Goal: Use online tool/utility: Utilize a website feature to perform a specific function

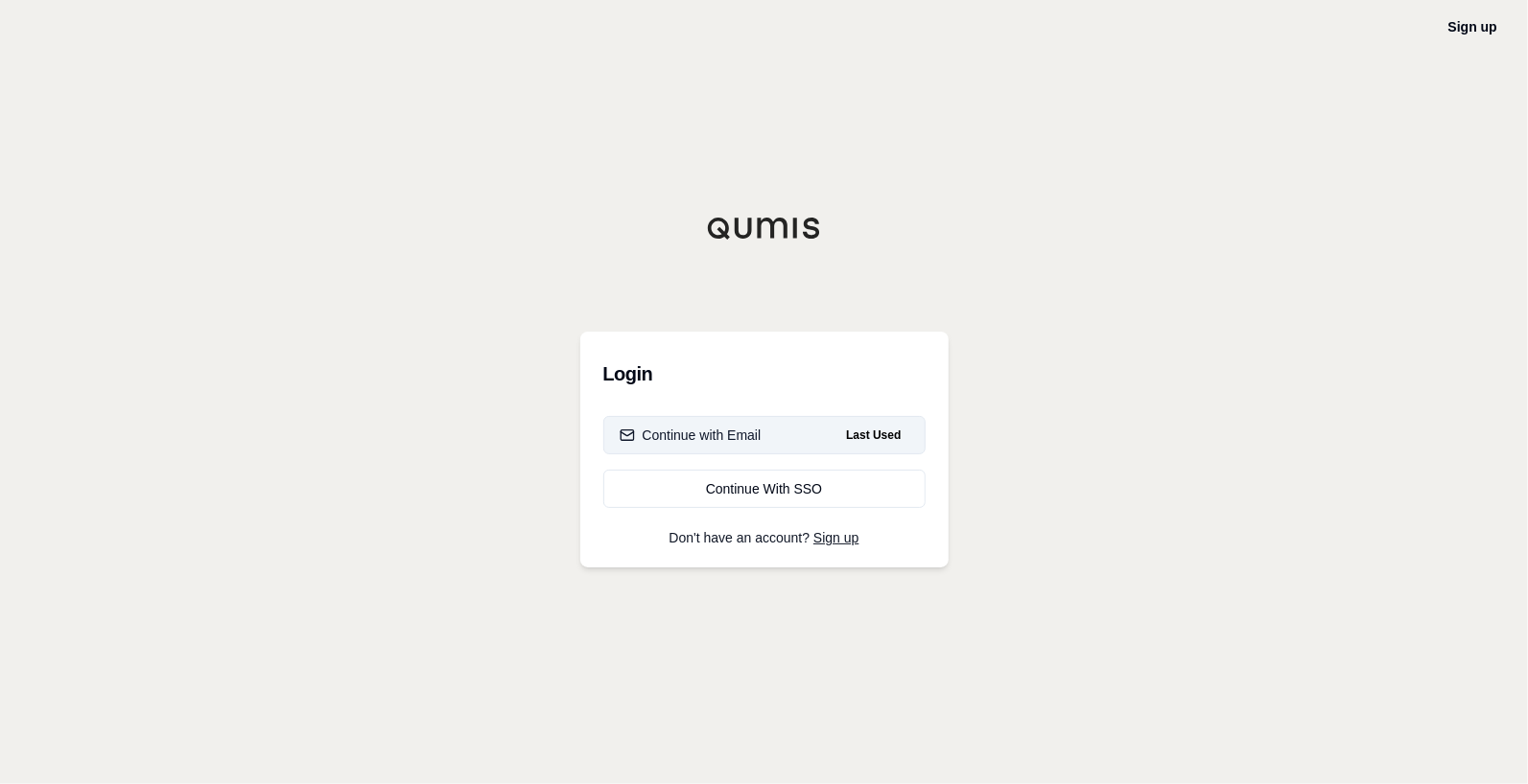
click at [749, 437] on div "Continue with Email" at bounding box center [691, 436] width 142 height 19
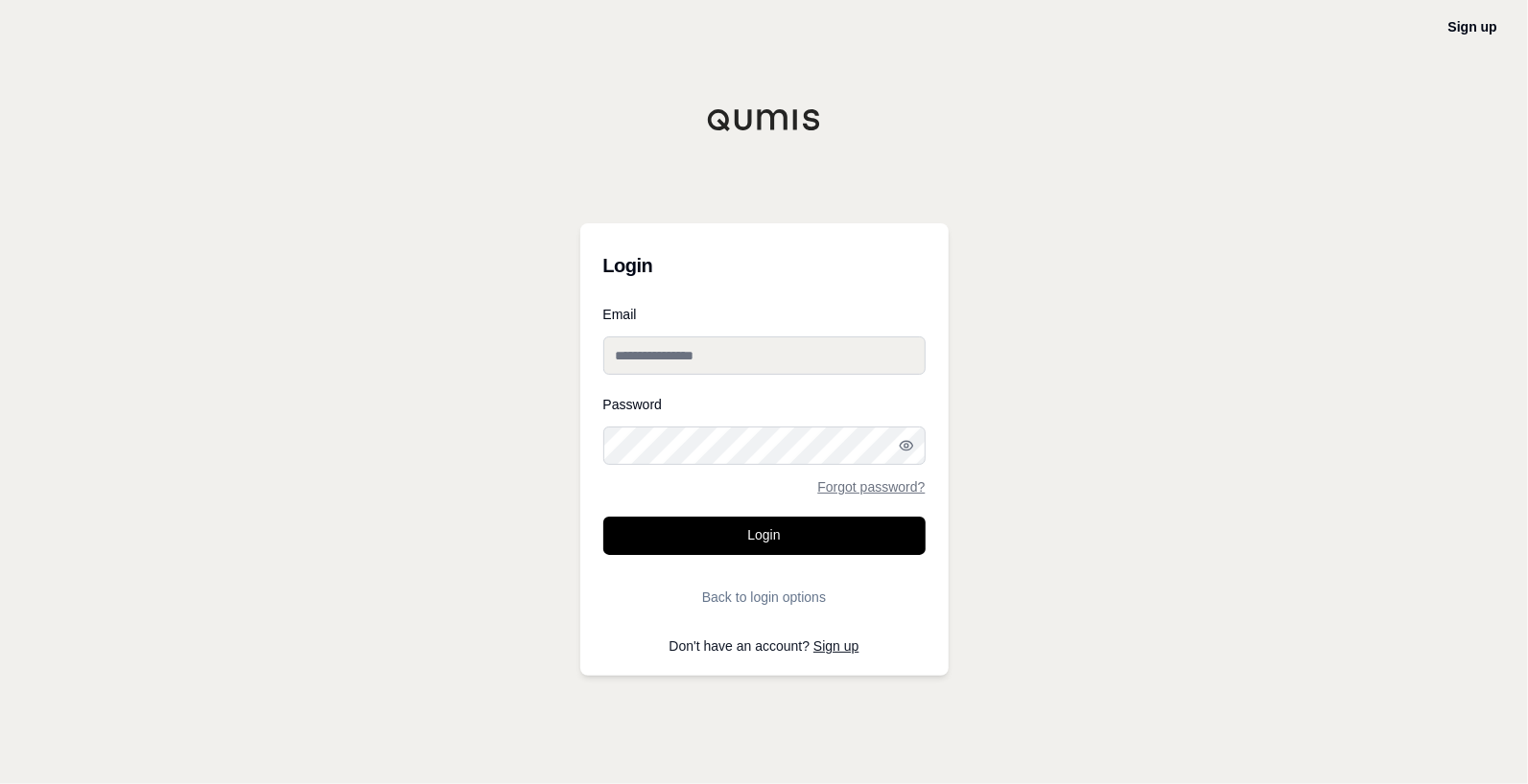
type input "**********"
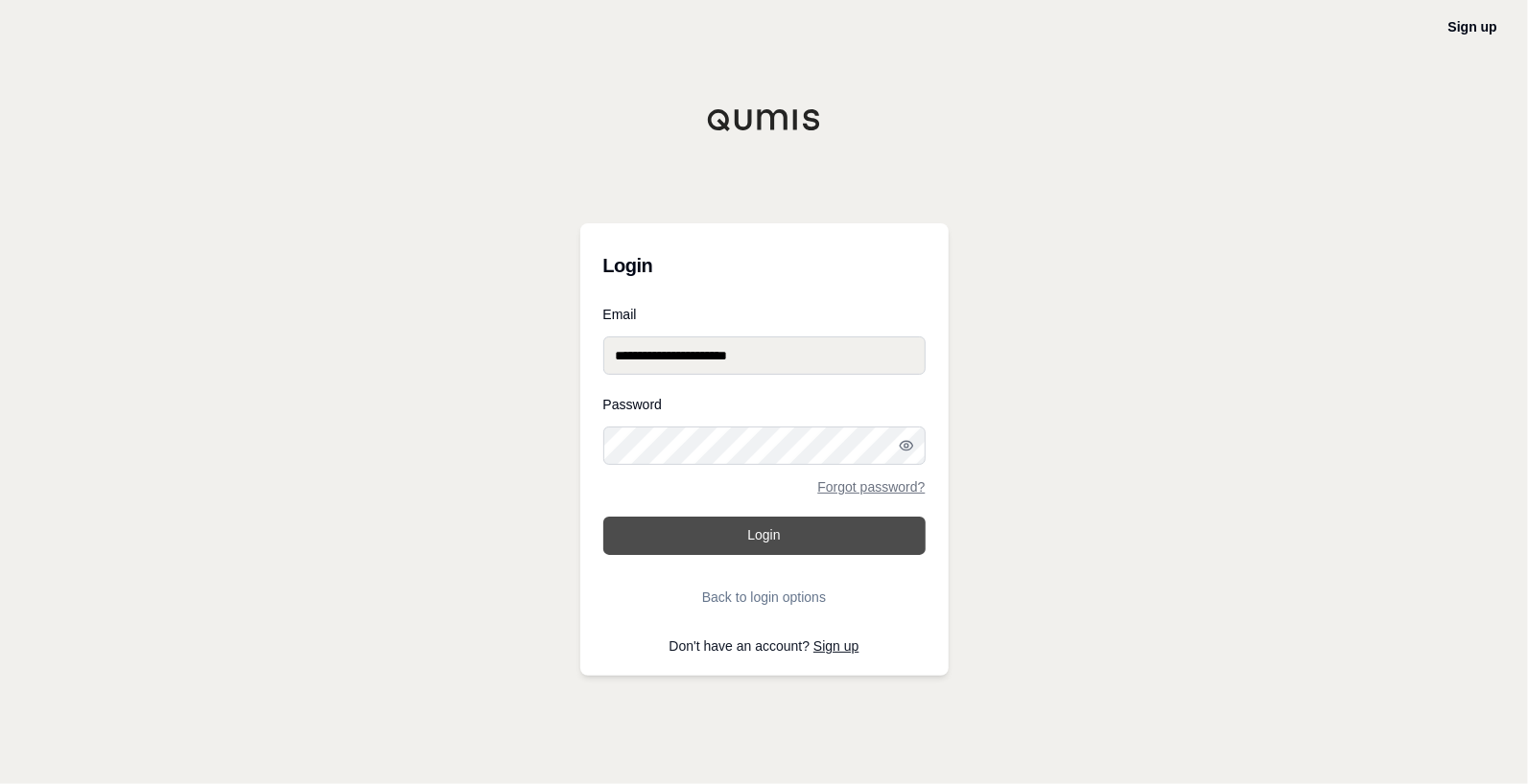
click at [753, 531] on button "Login" at bounding box center [764, 536] width 322 height 38
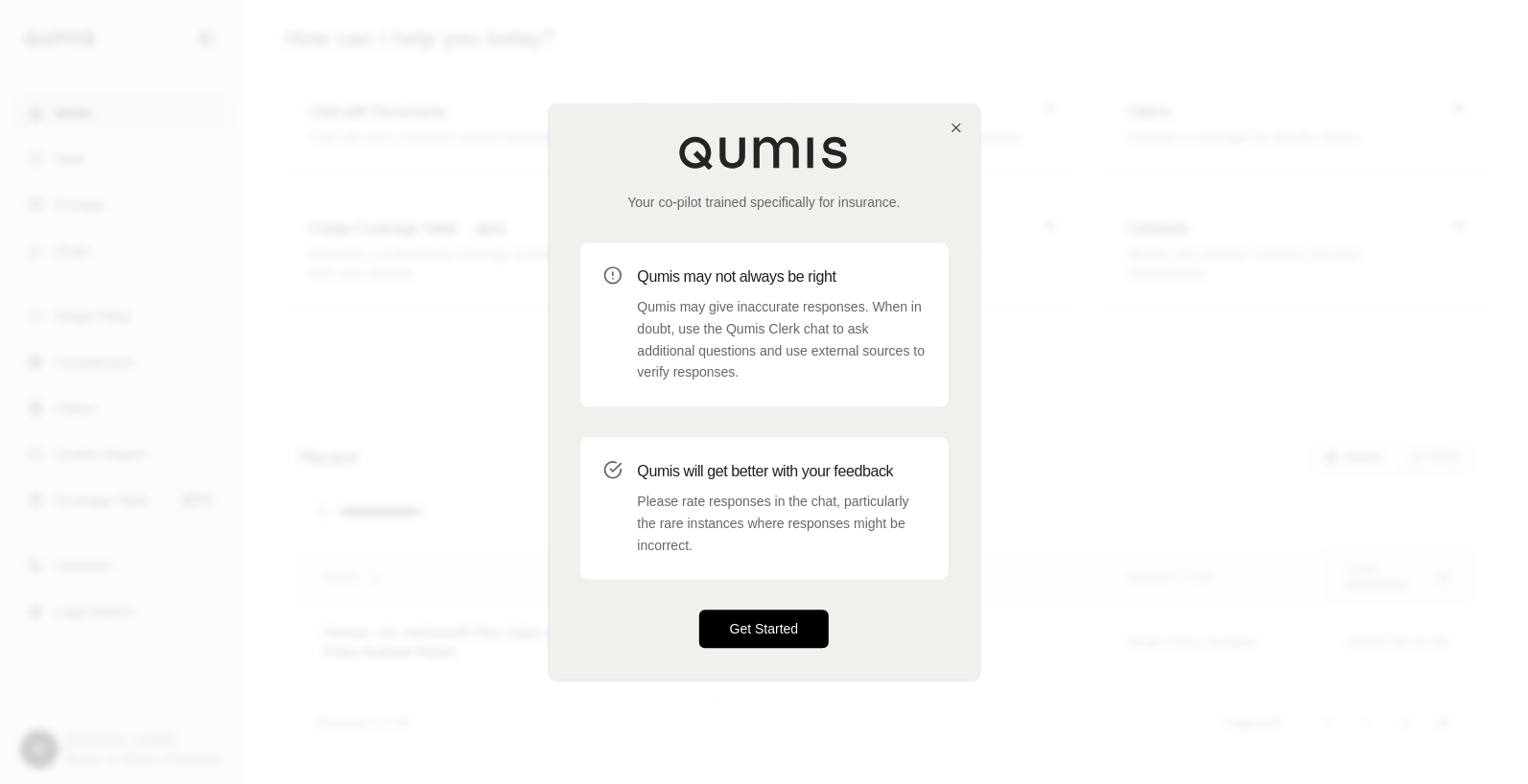
click at [769, 624] on button "Get Started" at bounding box center [765, 630] width 131 height 38
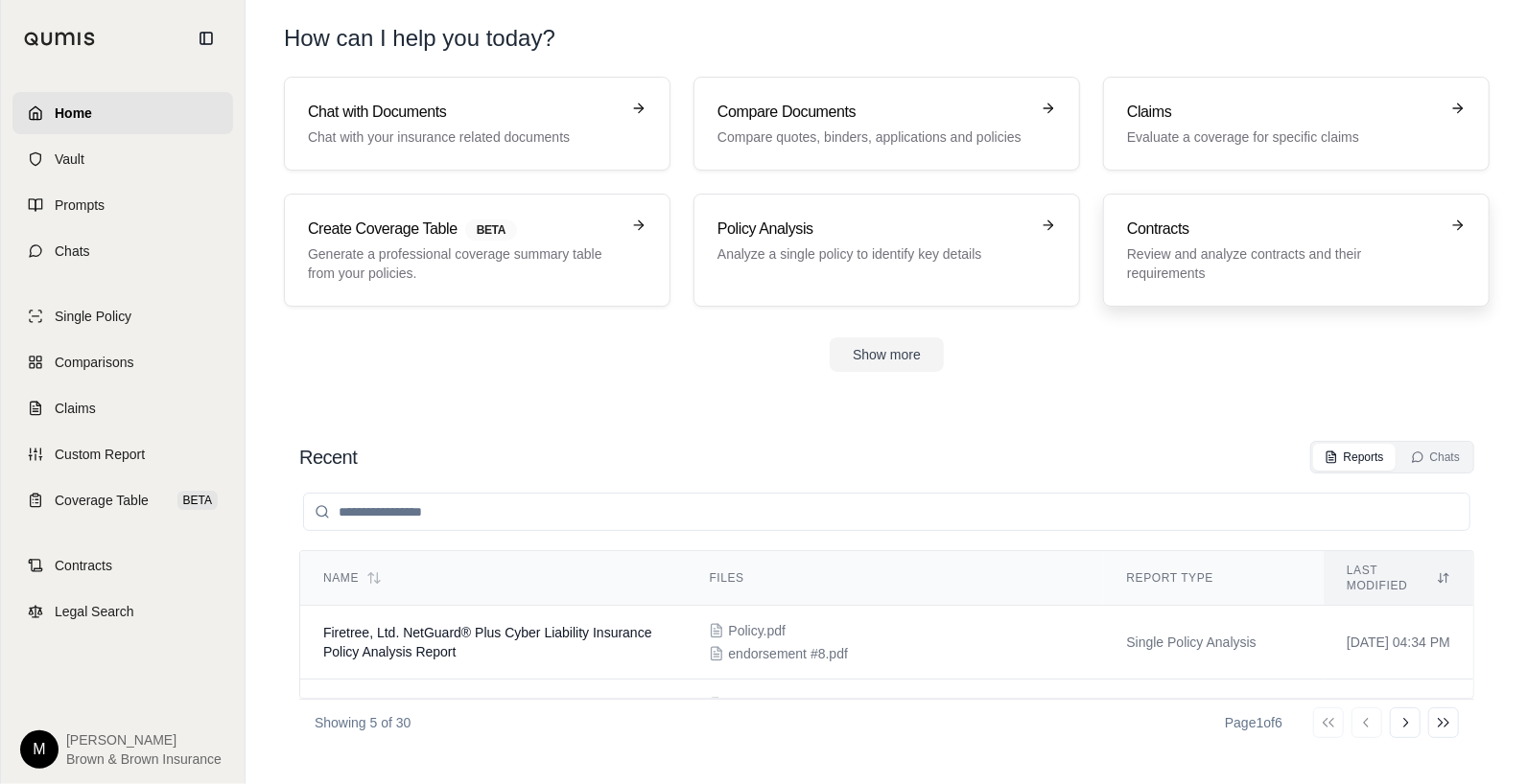
click at [1212, 240] on h3 "Contracts" at bounding box center [1283, 229] width 312 height 23
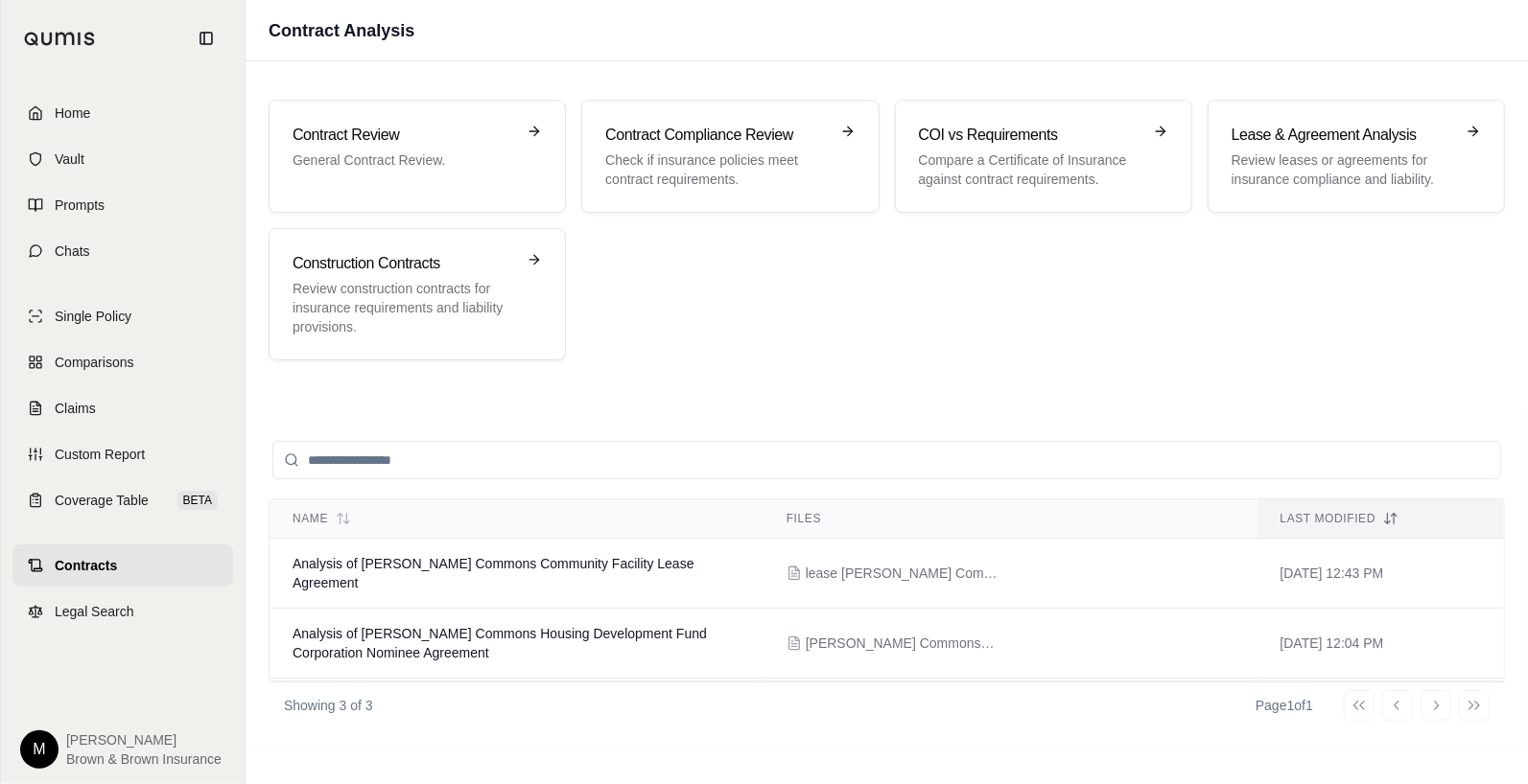
click at [502, 679] on td "Analysis of Temperatsure Holdings LLC - [STREET_ADDRESS][PERSON_NAME] Lease Agr…" at bounding box center [516, 714] width 494 height 70
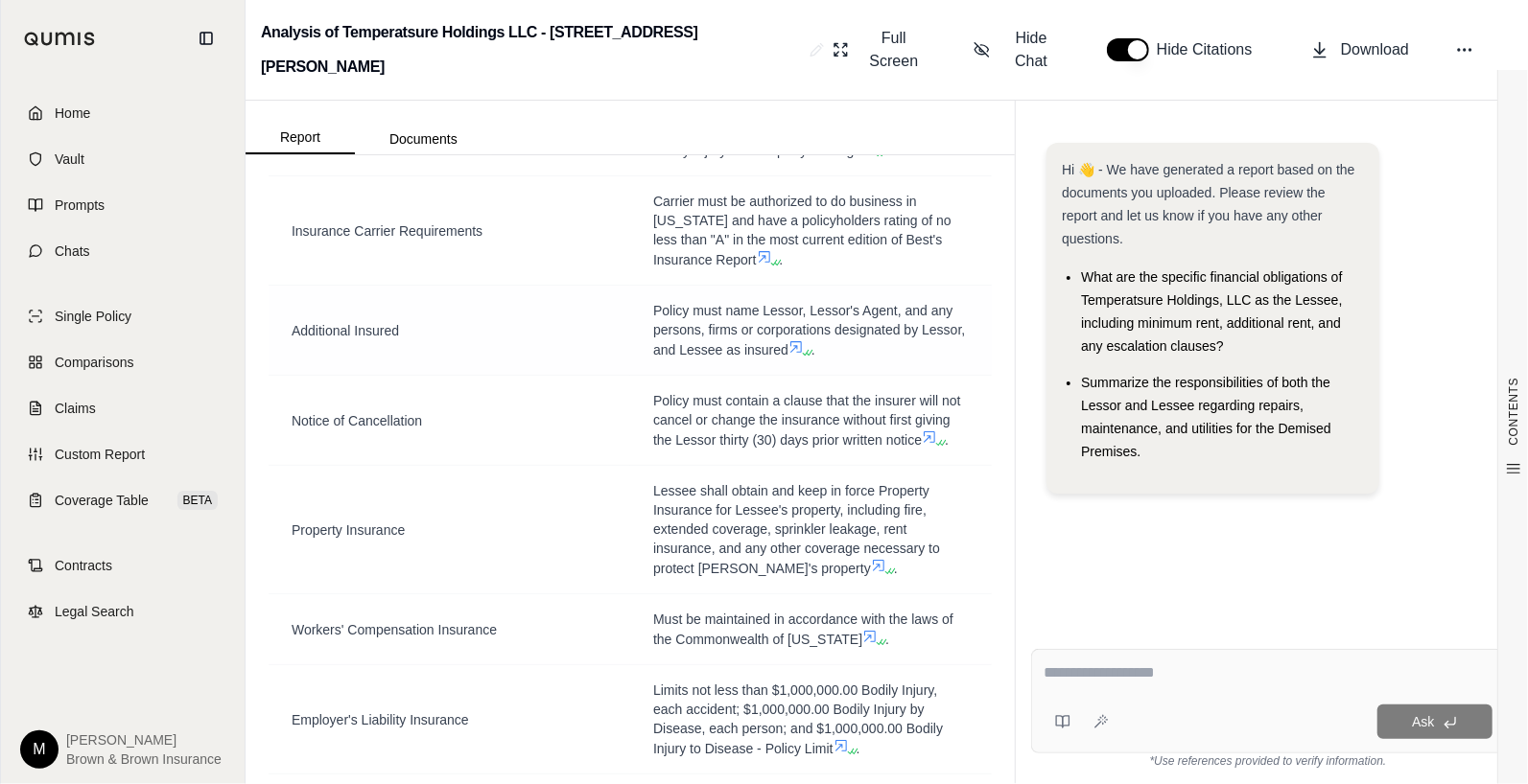
scroll to position [671, 0]
click at [1082, 670] on textarea at bounding box center [1268, 673] width 449 height 23
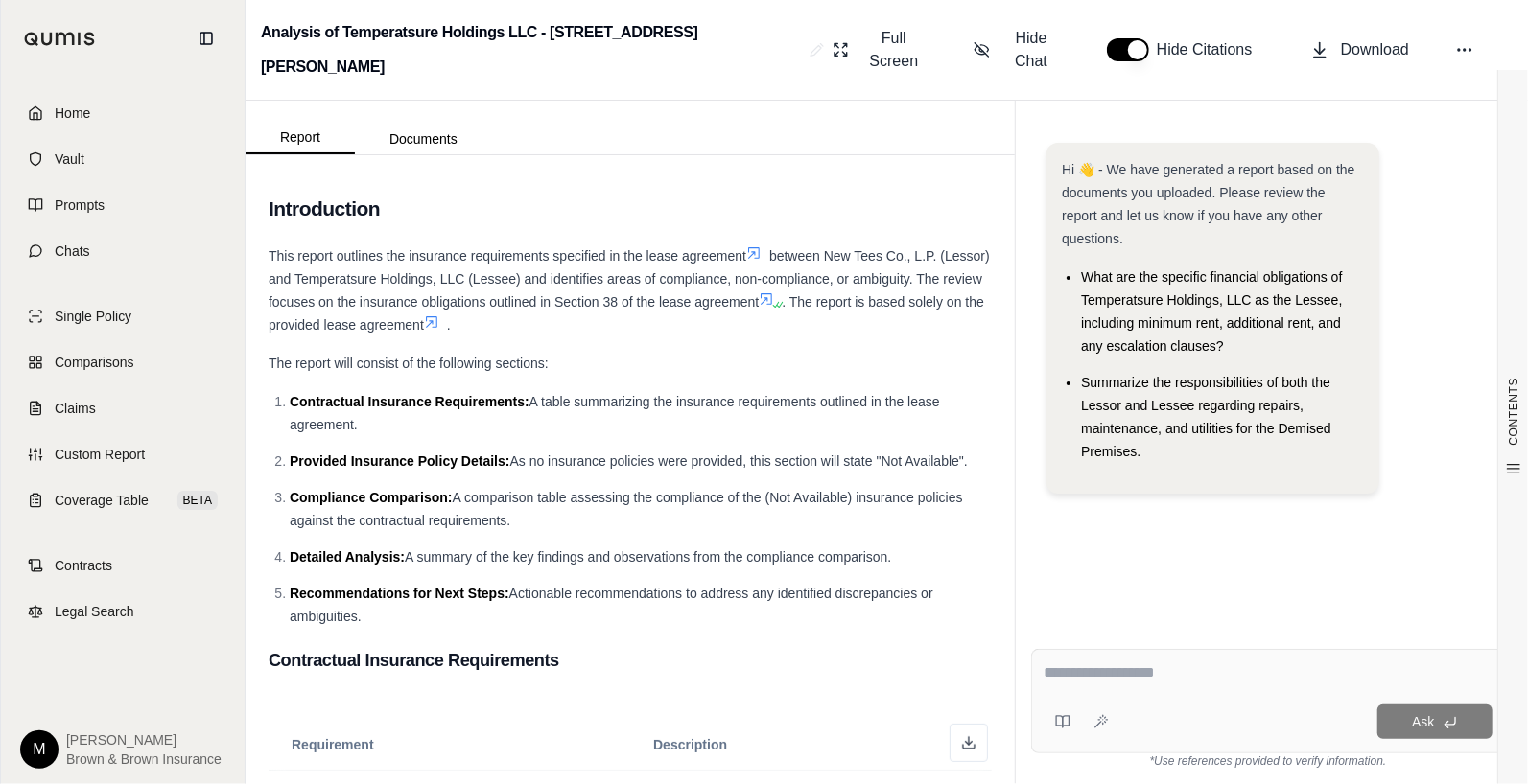
scroll to position [0, 0]
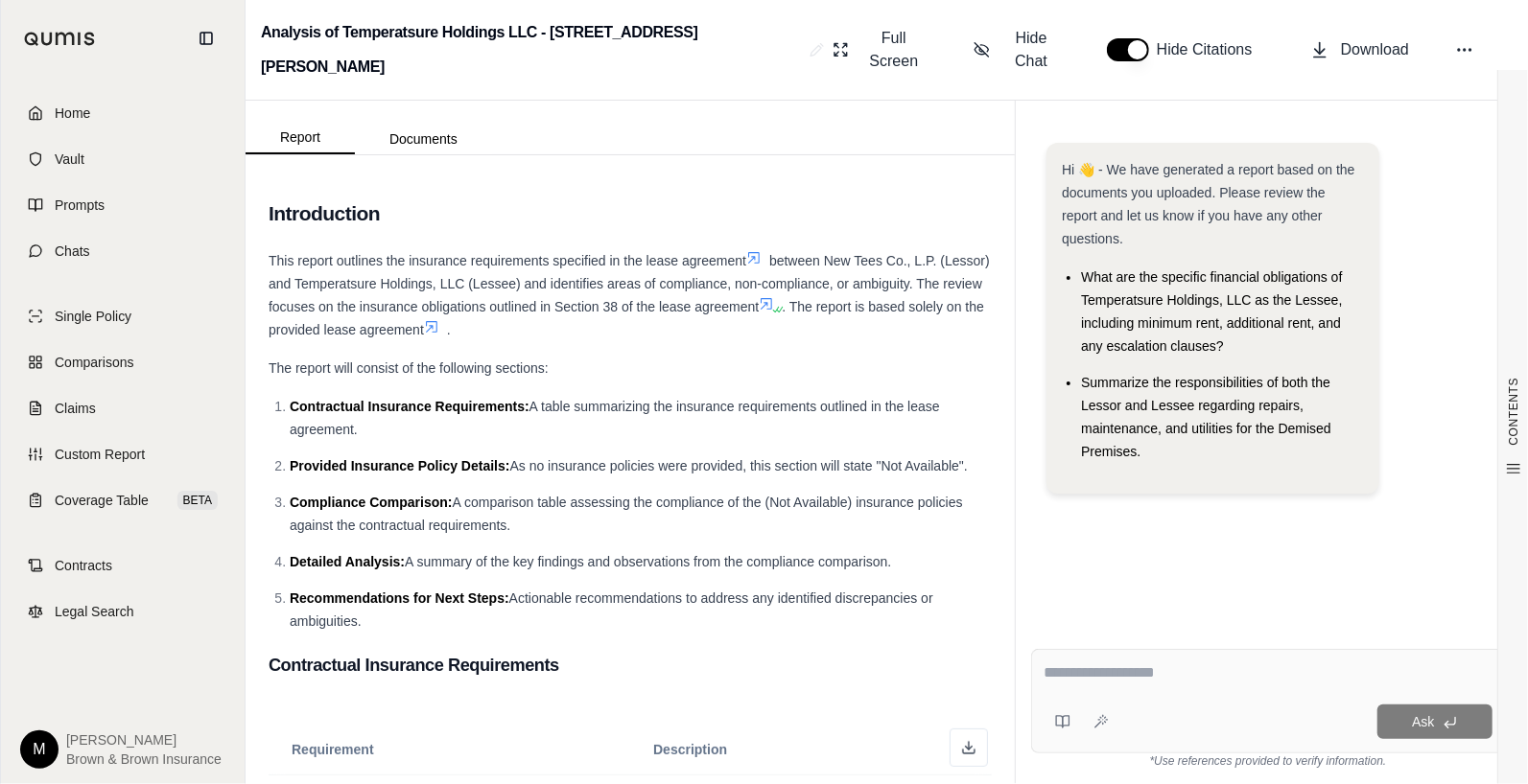
click at [1076, 669] on textarea at bounding box center [1268, 673] width 449 height 23
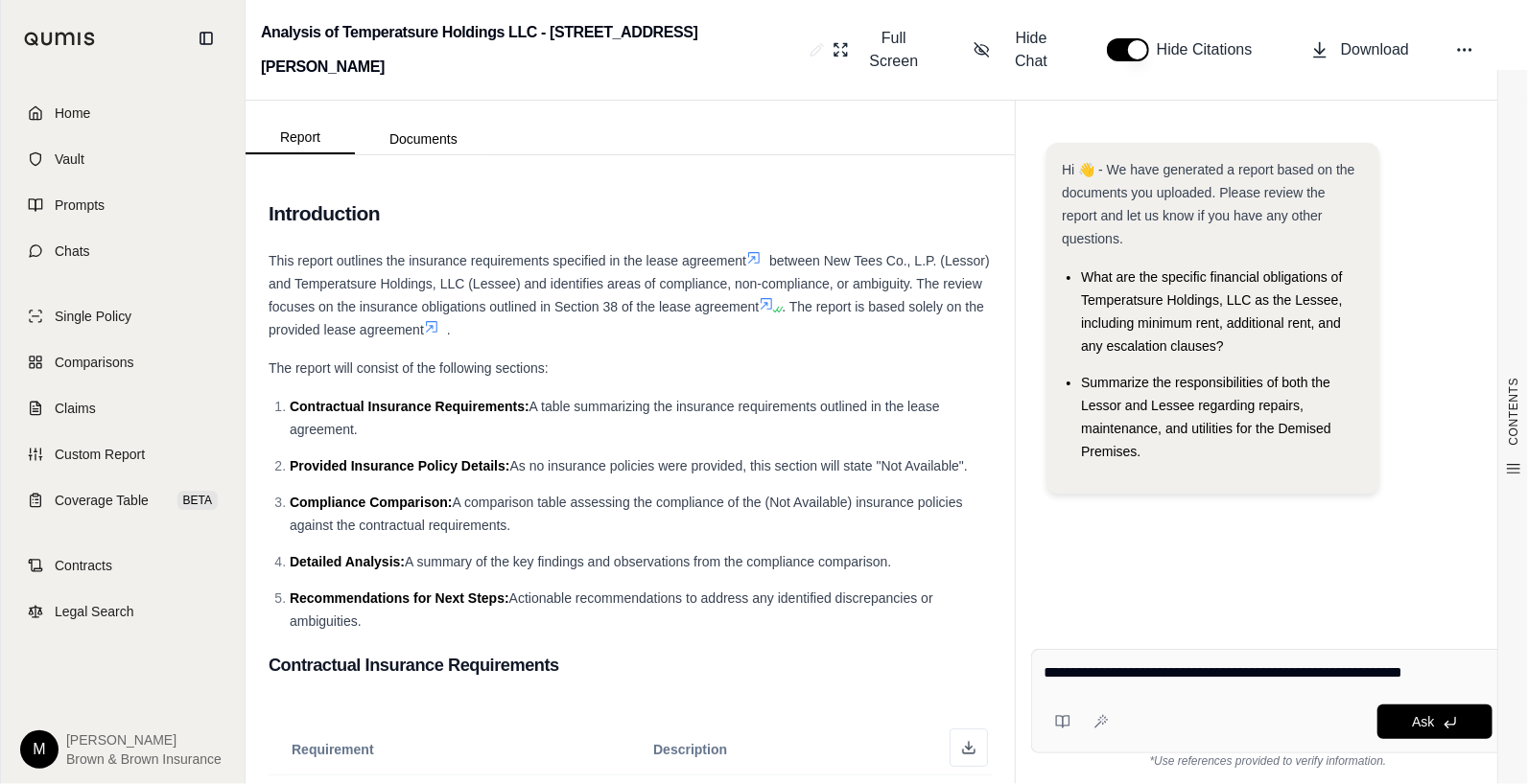
type textarea "**********"
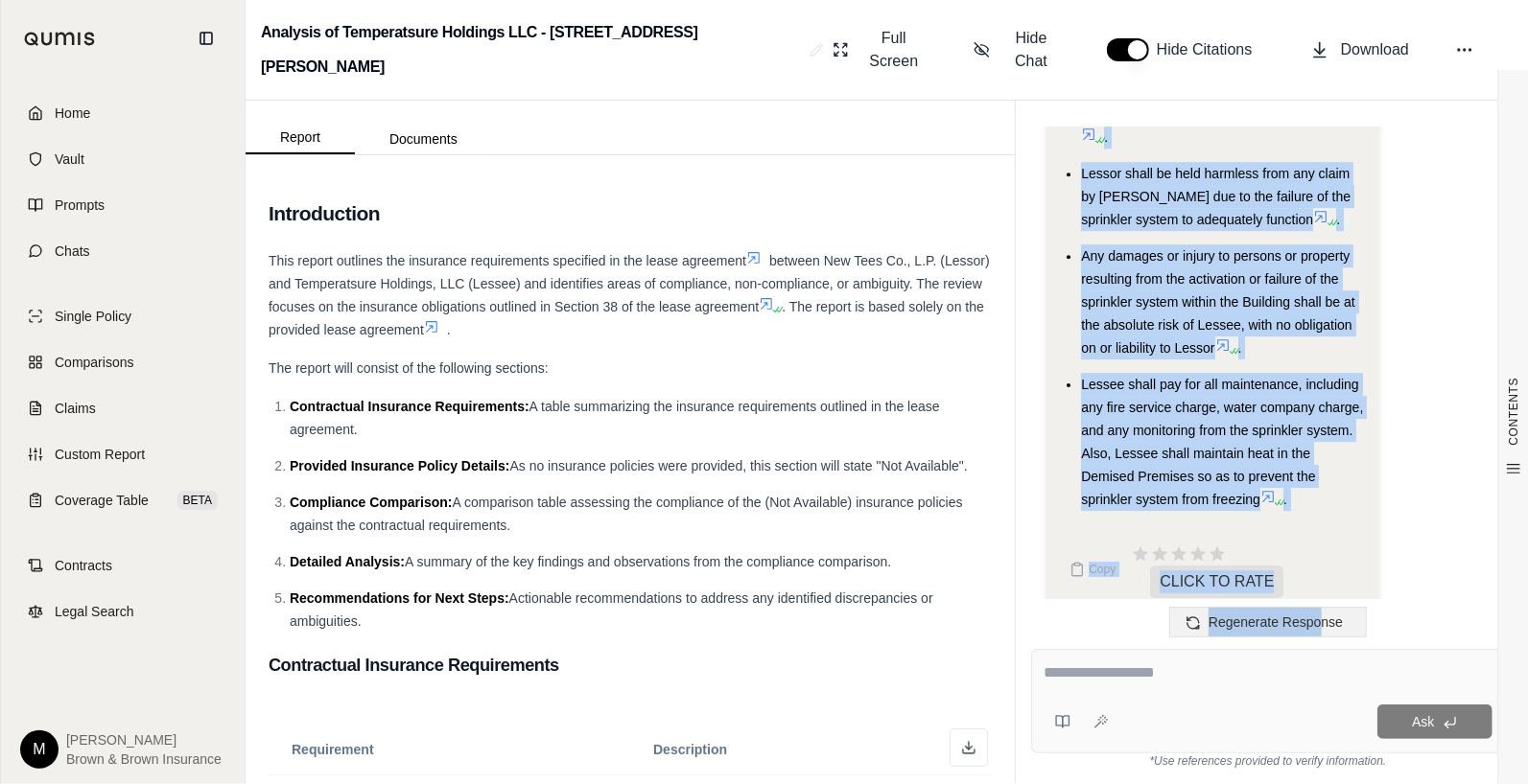
scroll to position [3792, 0]
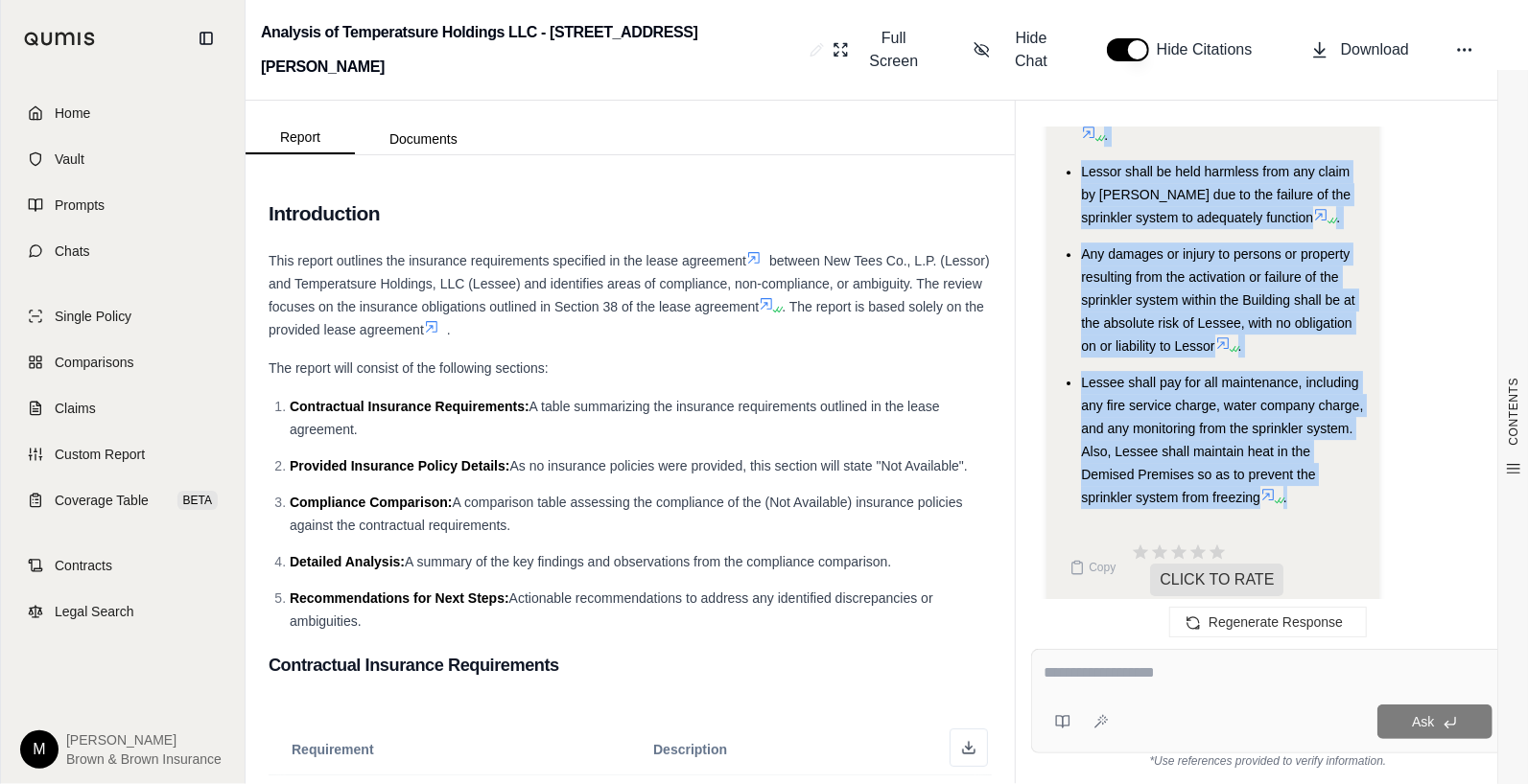
drag, startPoint x: 1065, startPoint y: 243, endPoint x: 1336, endPoint y: 473, distance: 355.4
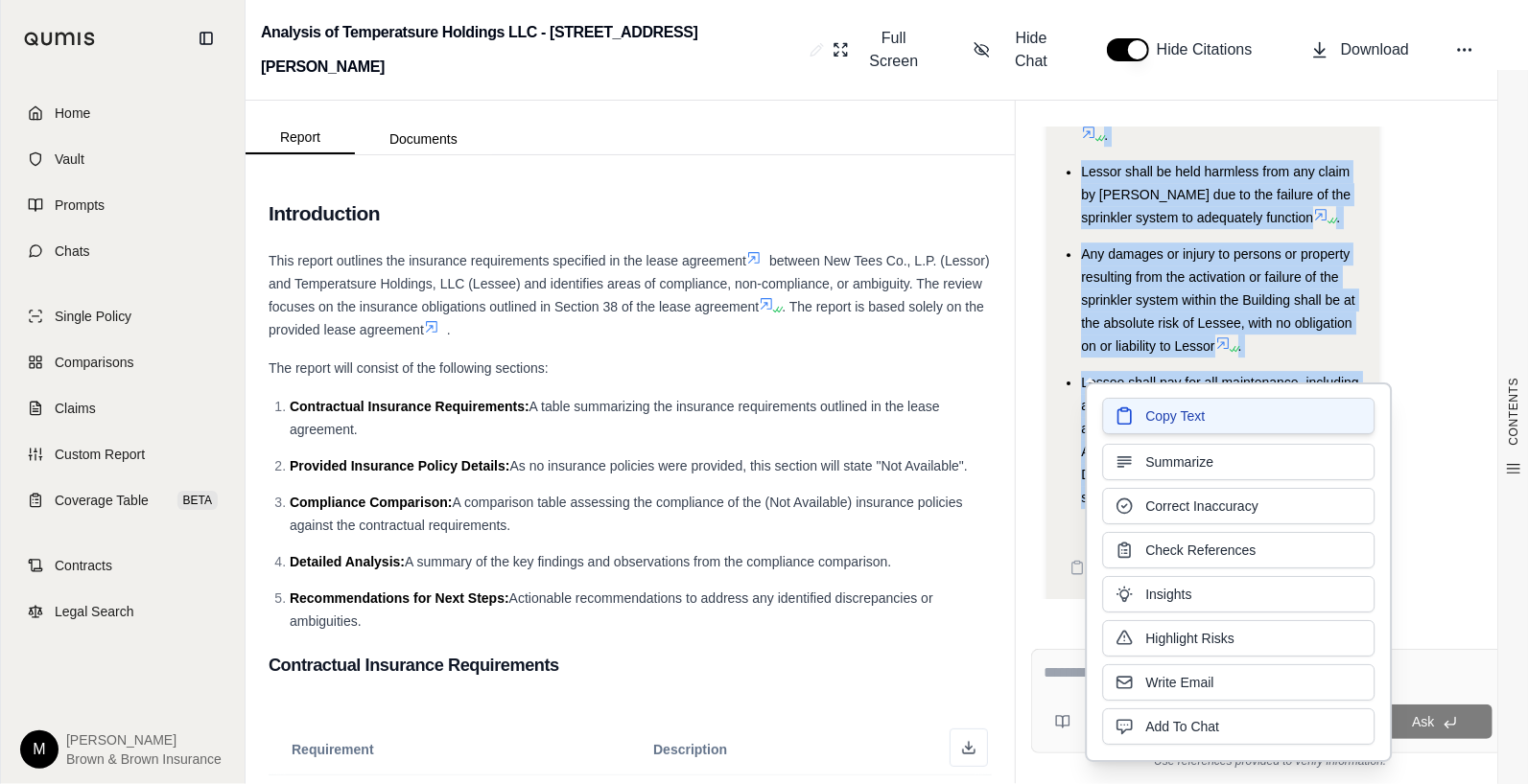
click at [1175, 414] on span "Copy Text" at bounding box center [1175, 417] width 60 height 19
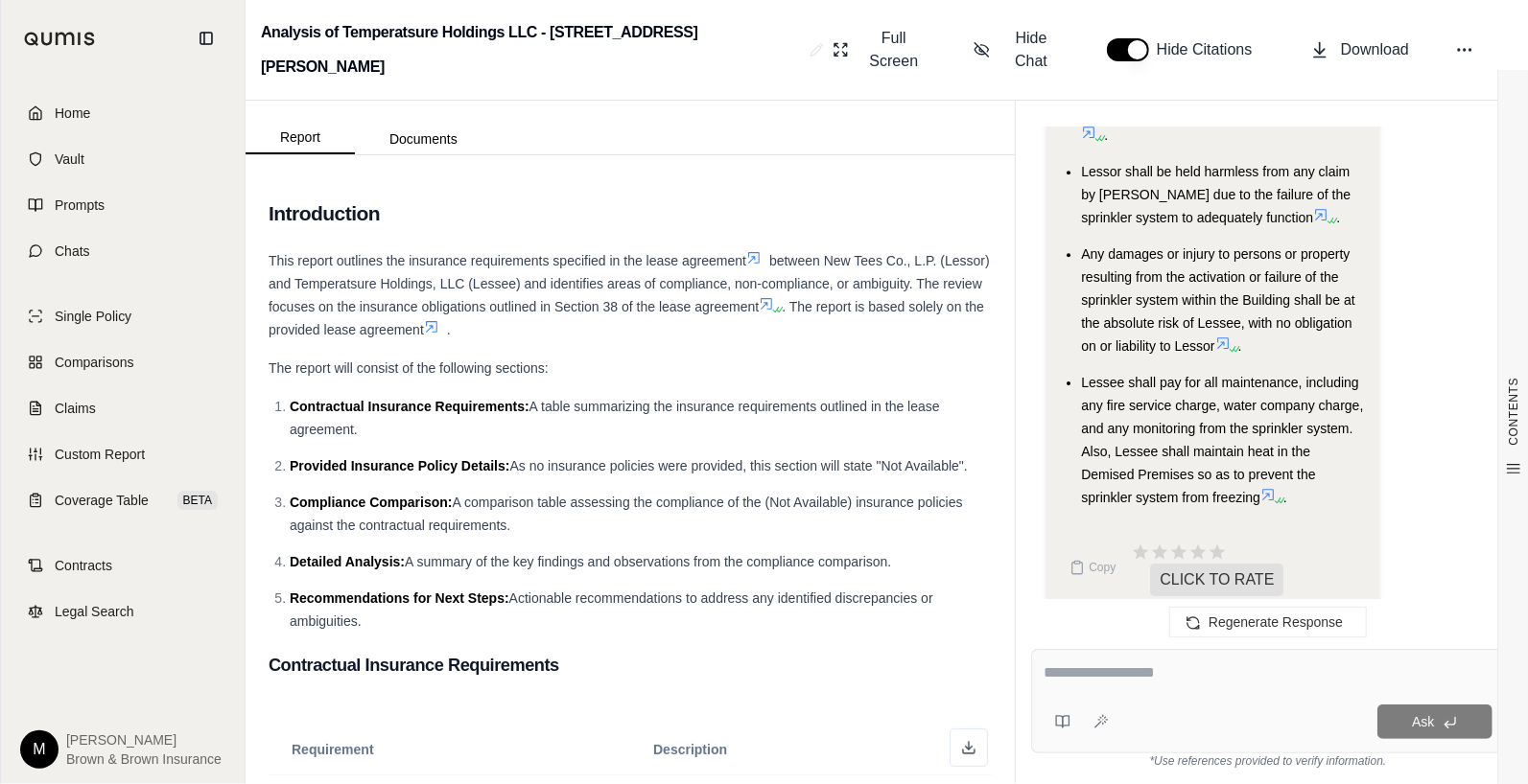
click at [1093, 664] on textarea at bounding box center [1268, 673] width 449 height 23
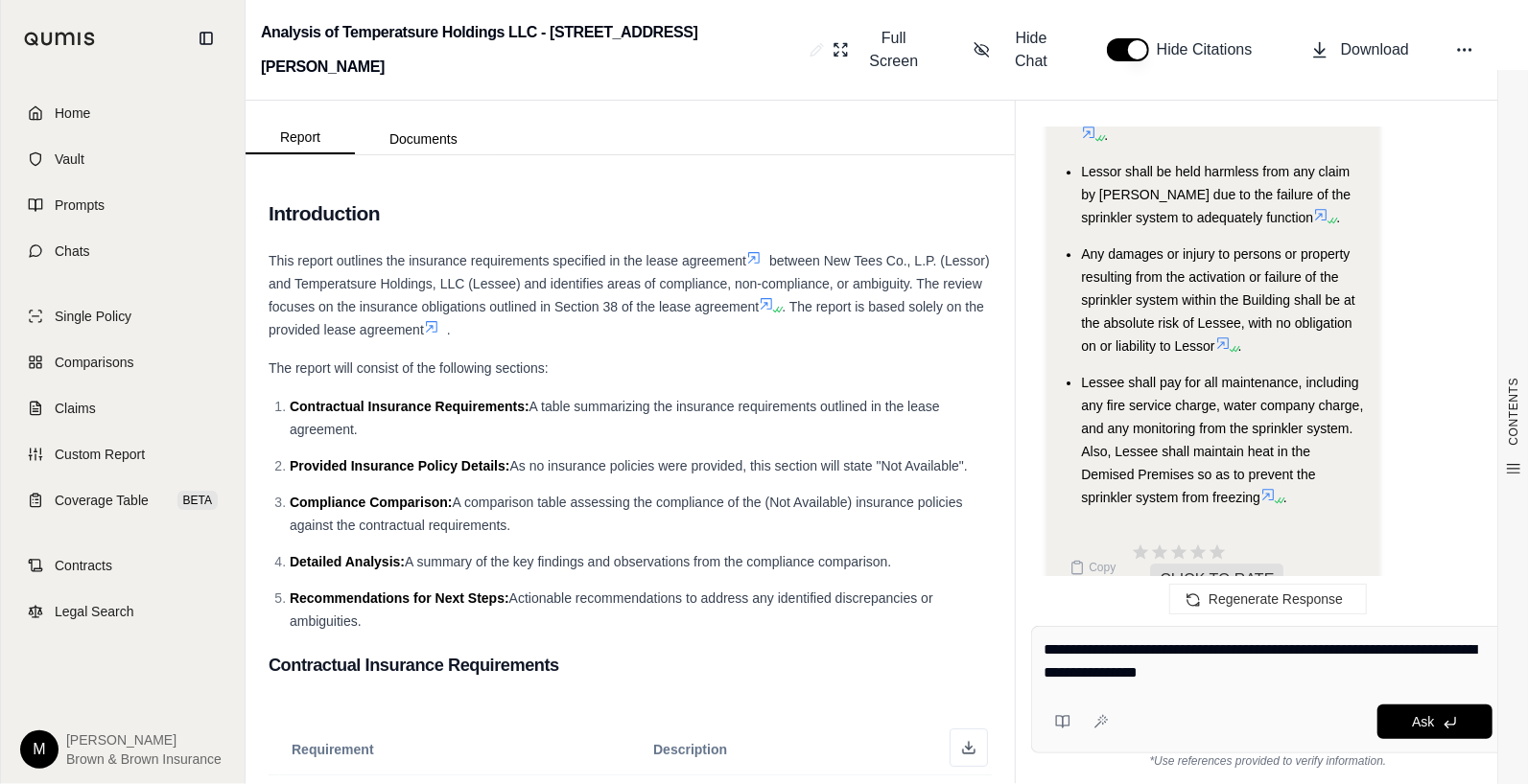
type textarea "**********"
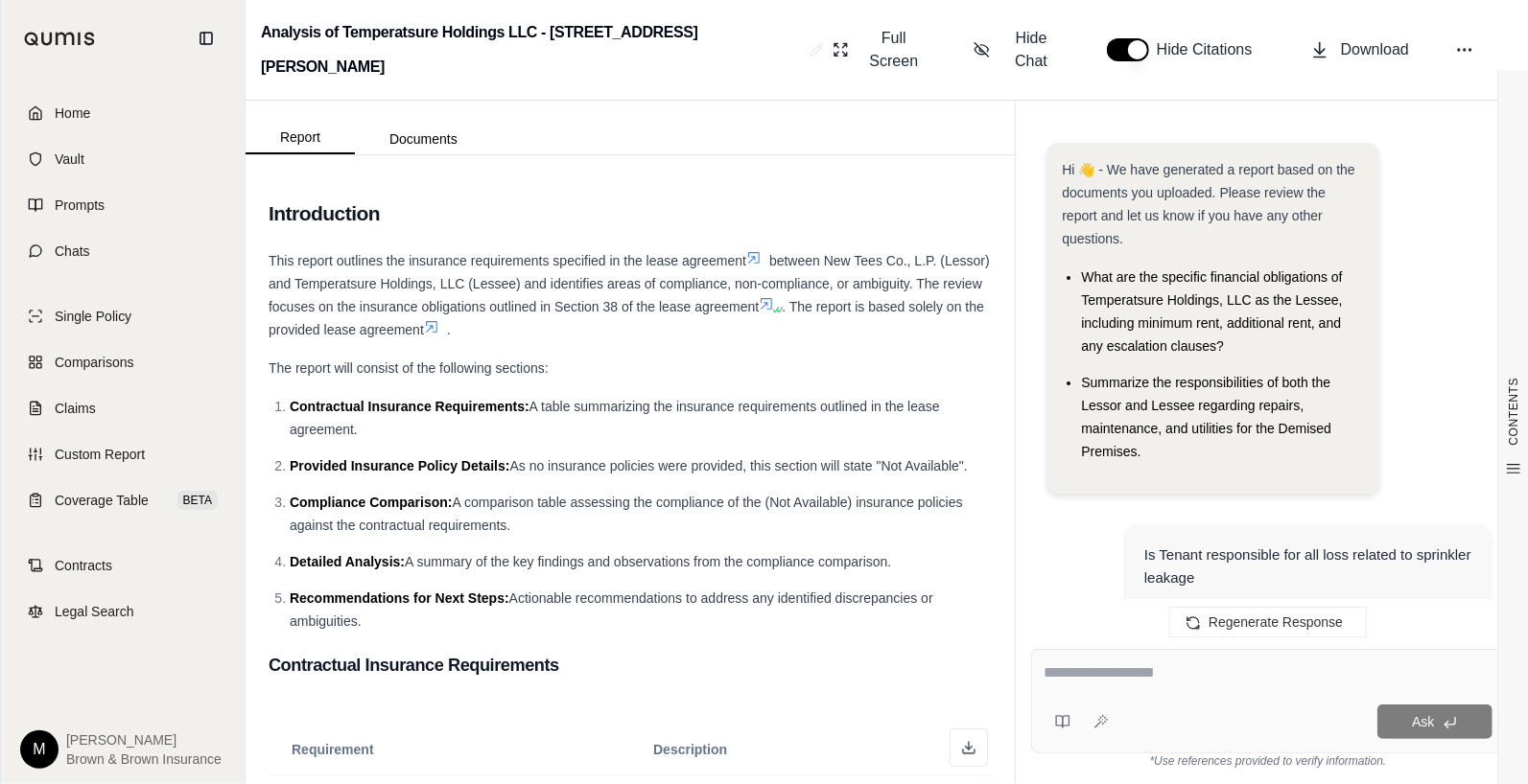
scroll to position [6970, 0]
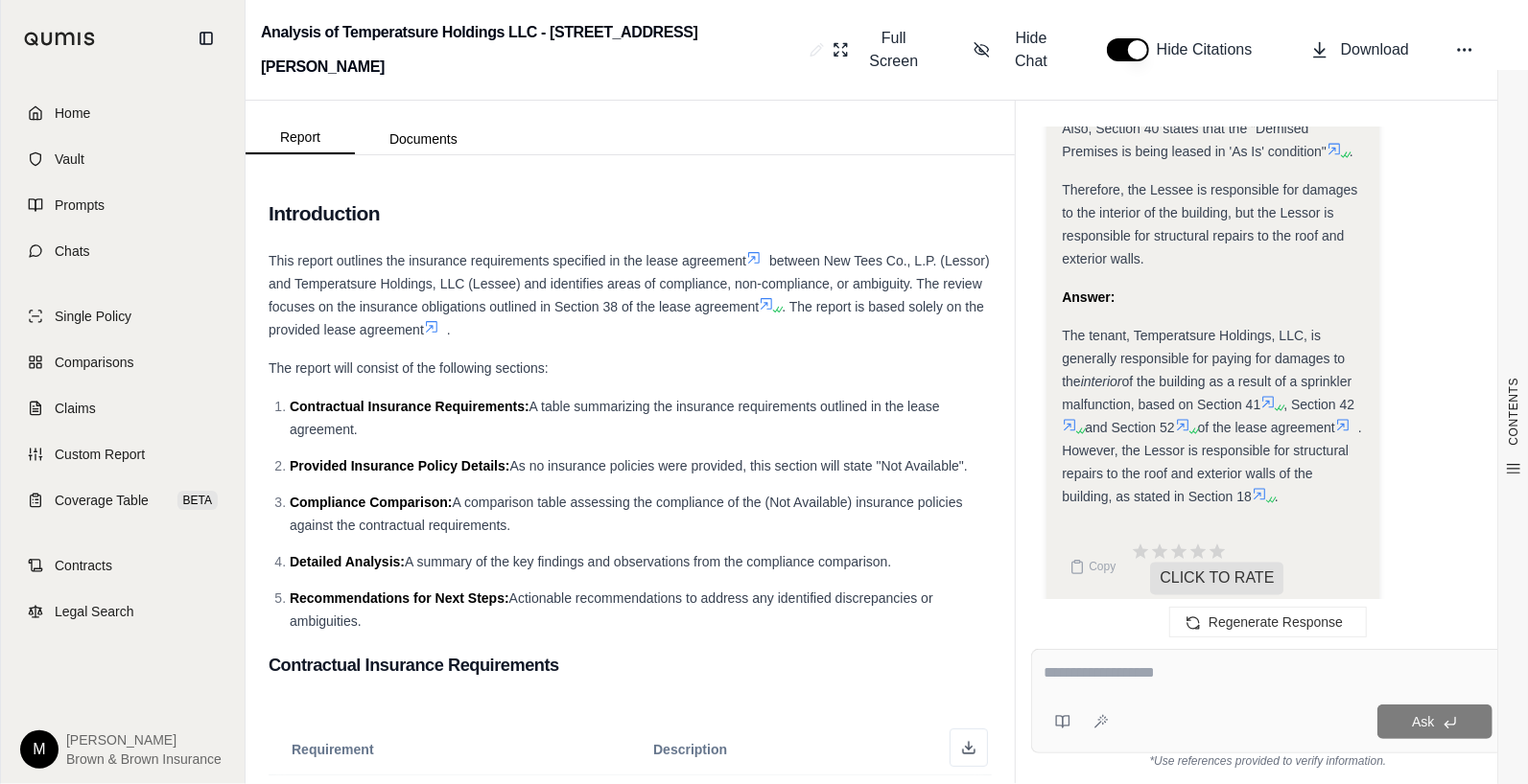
click at [1265, 489] on icon at bounding box center [1260, 494] width 12 height 12
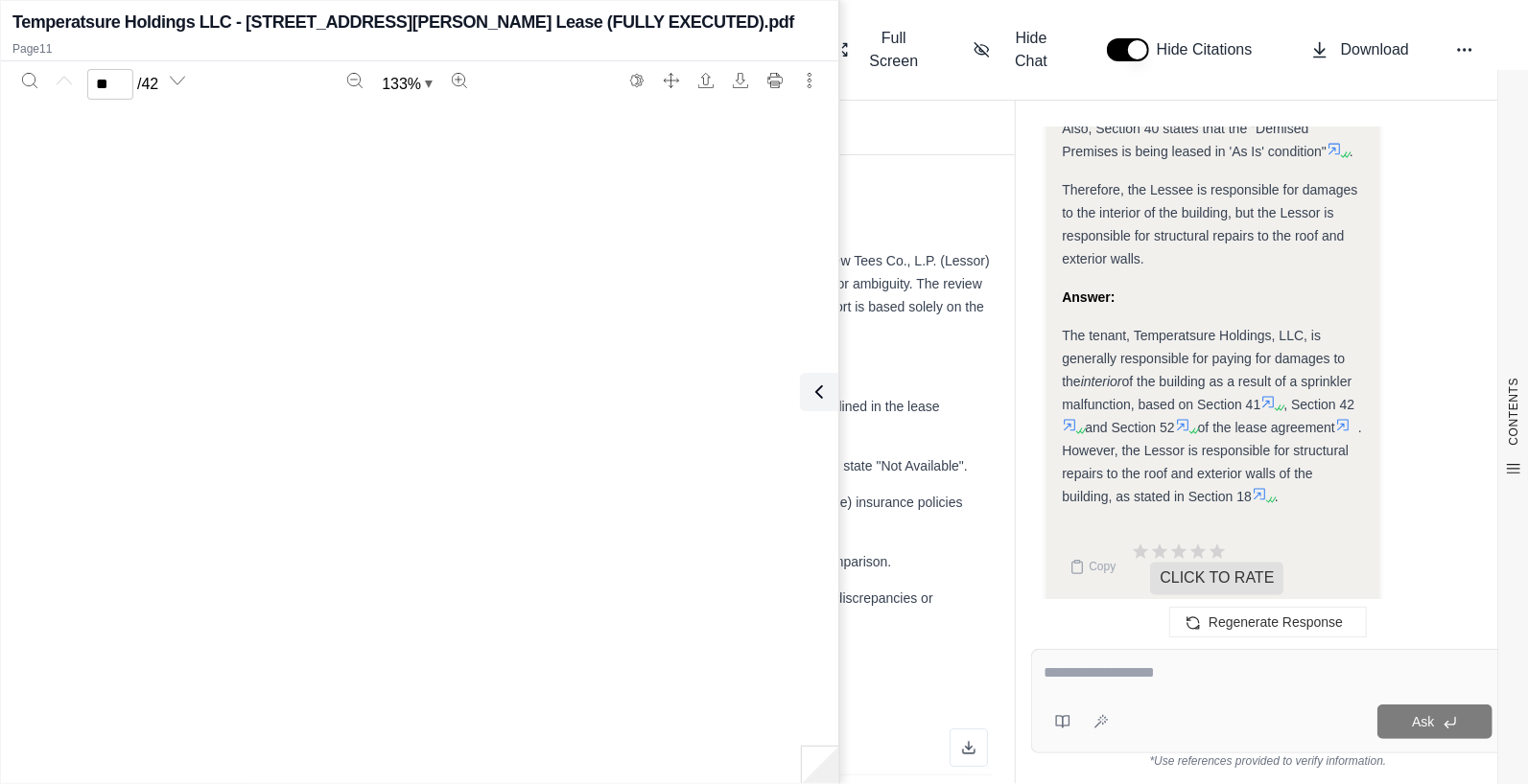
type input "**"
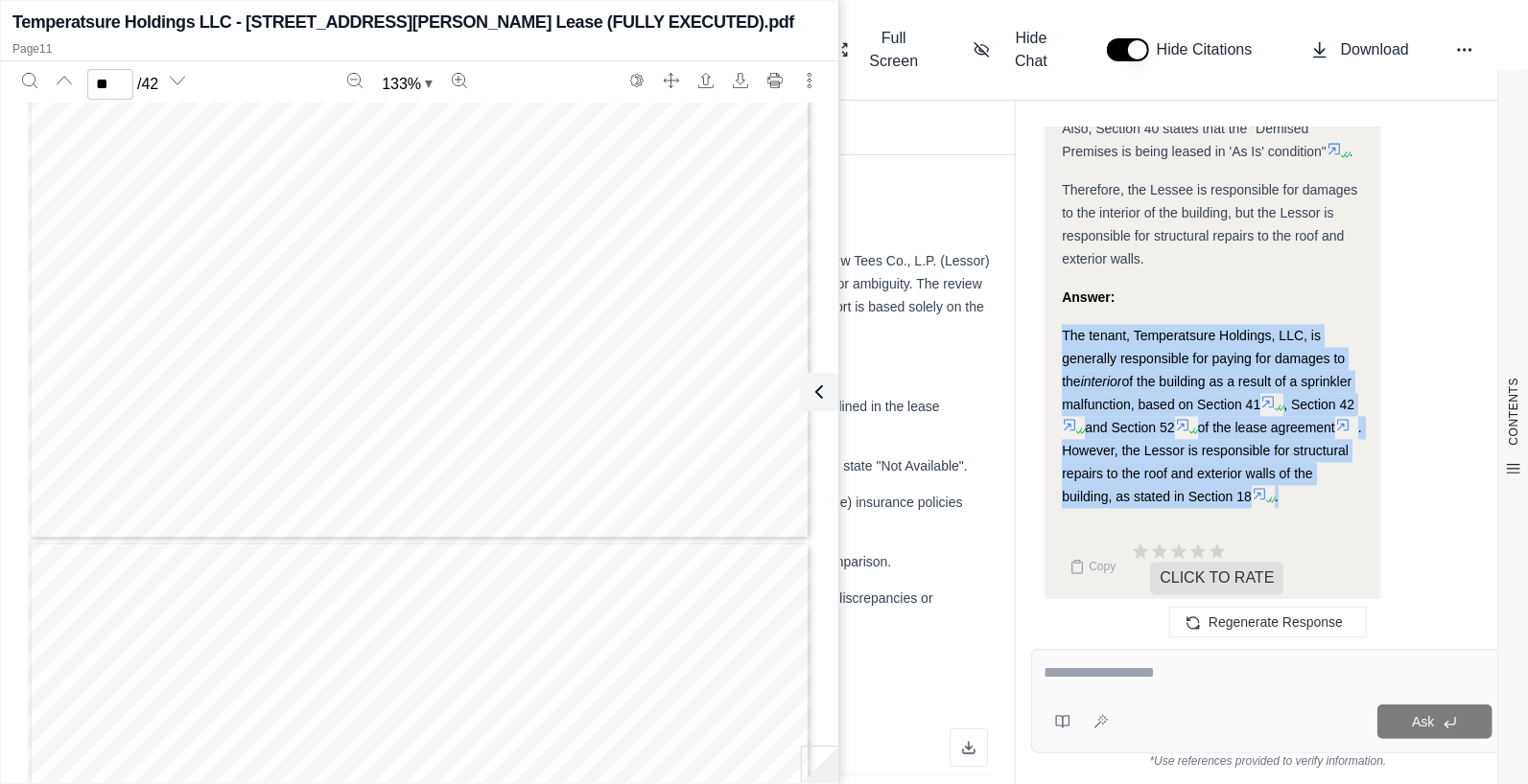
drag, startPoint x: 1063, startPoint y: 312, endPoint x: 1363, endPoint y: 471, distance: 339.5
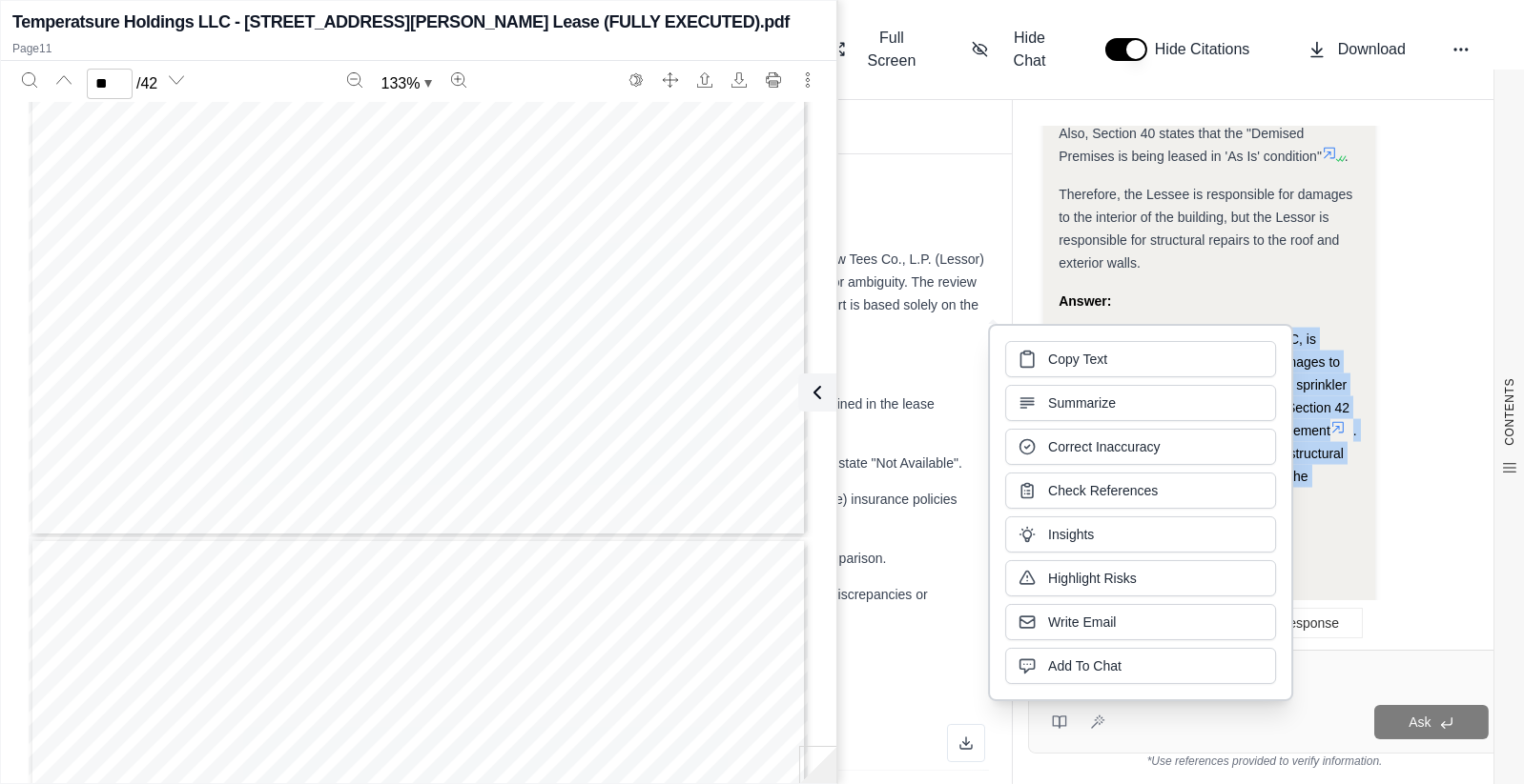
scroll to position [10688, 0]
